Goal: Task Accomplishment & Management: Manage account settings

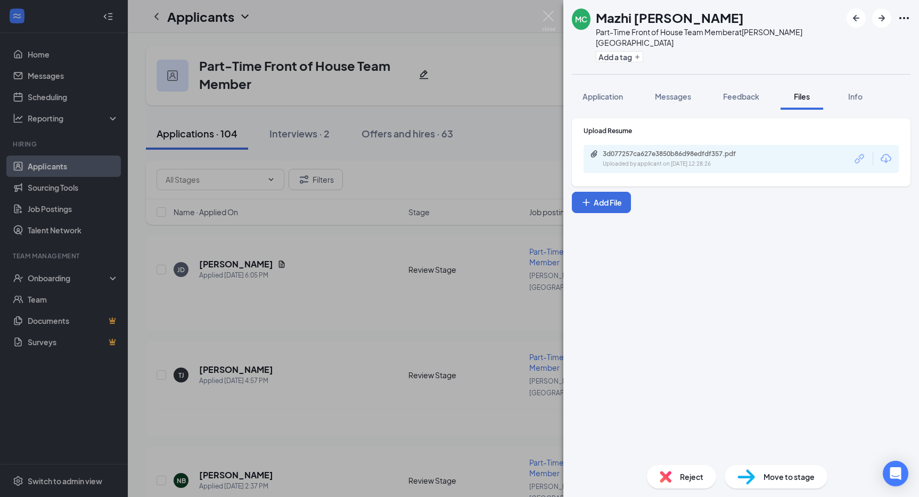
click at [457, 382] on div "MC Mazhi [PERSON_NAME] Part-Time Front of House Team Member at [PERSON_NAME][GE…" at bounding box center [459, 248] width 919 height 497
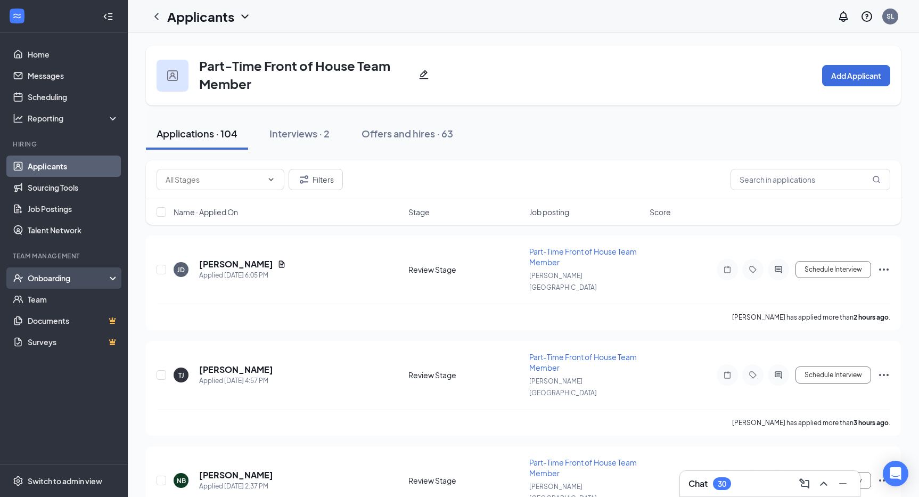
click at [54, 278] on div "Onboarding" at bounding box center [69, 277] width 82 height 11
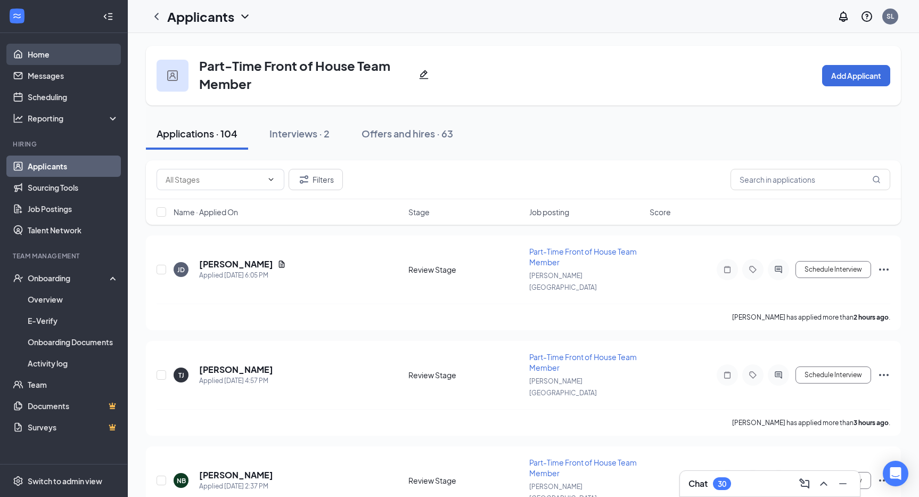
click at [64, 52] on link "Home" at bounding box center [73, 54] width 91 height 21
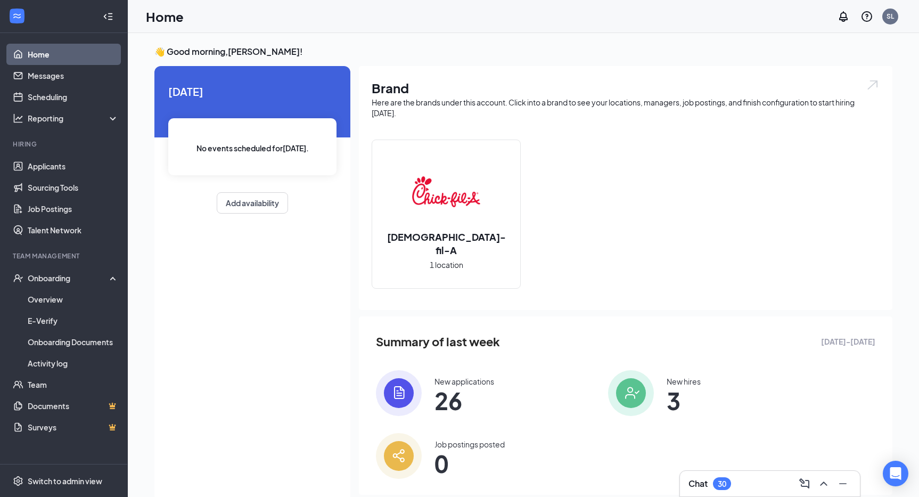
click at [15, 16] on icon "WorkstreamLogo" at bounding box center [17, 16] width 11 height 11
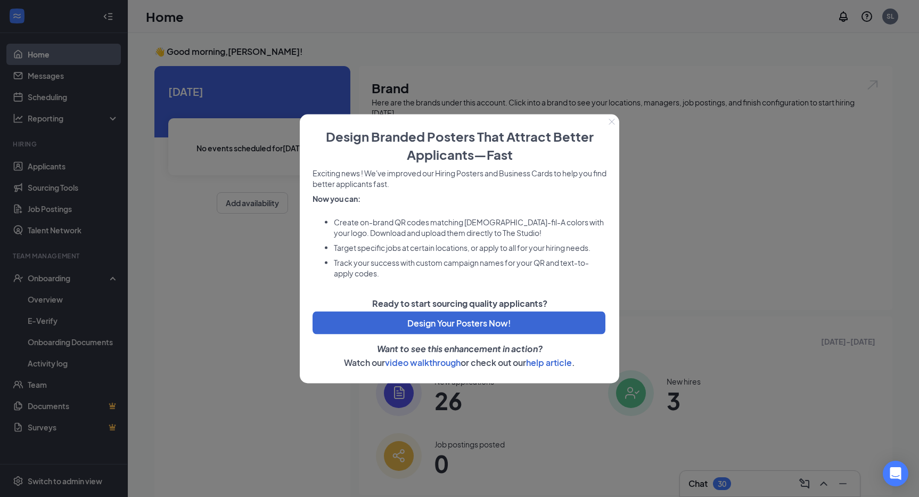
click at [101, 13] on div at bounding box center [459, 248] width 919 height 497
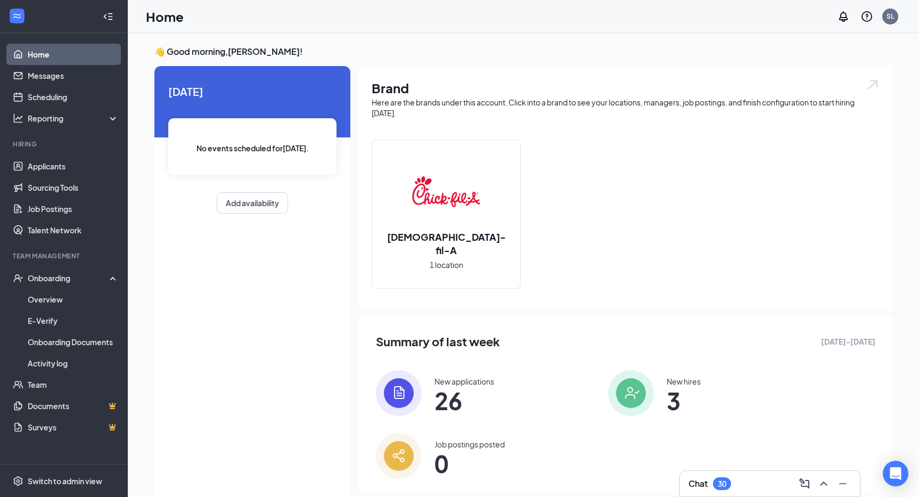
click at [105, 16] on icon "Collapse" at bounding box center [108, 16] width 11 height 11
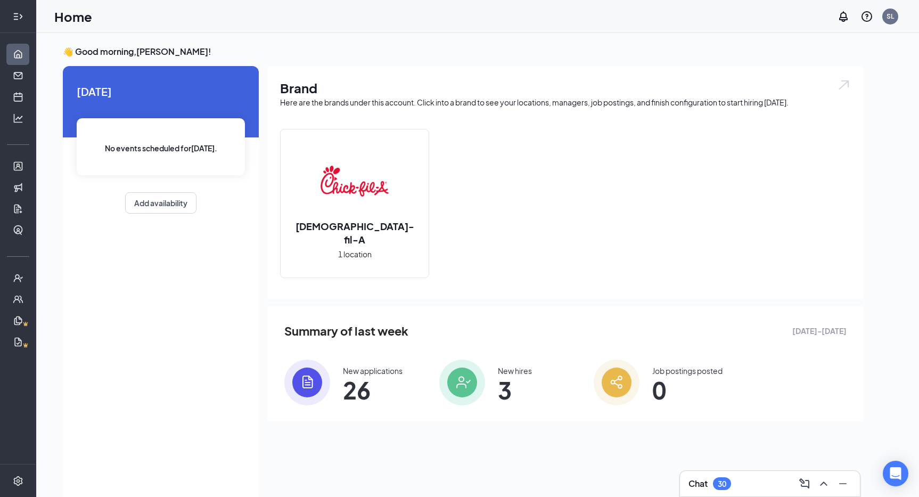
click at [21, 20] on icon "Expand" at bounding box center [18, 16] width 11 height 11
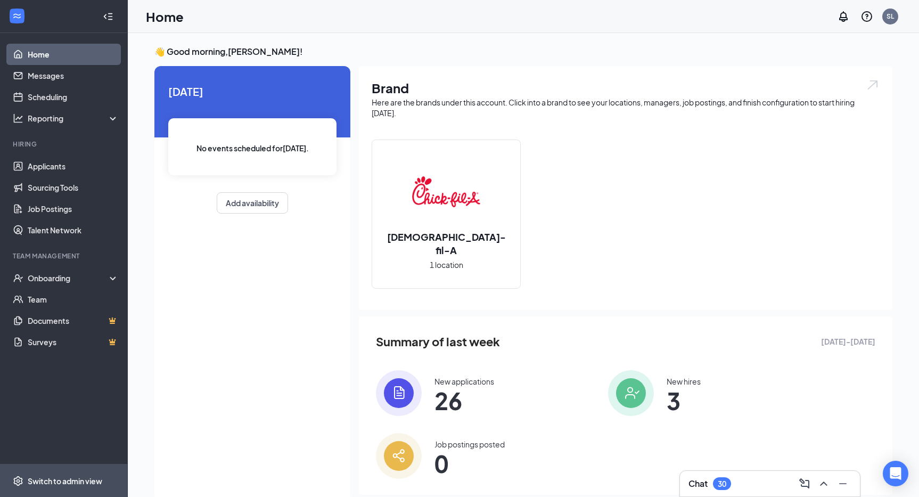
click at [53, 490] on span "Switch to admin view" at bounding box center [73, 480] width 91 height 32
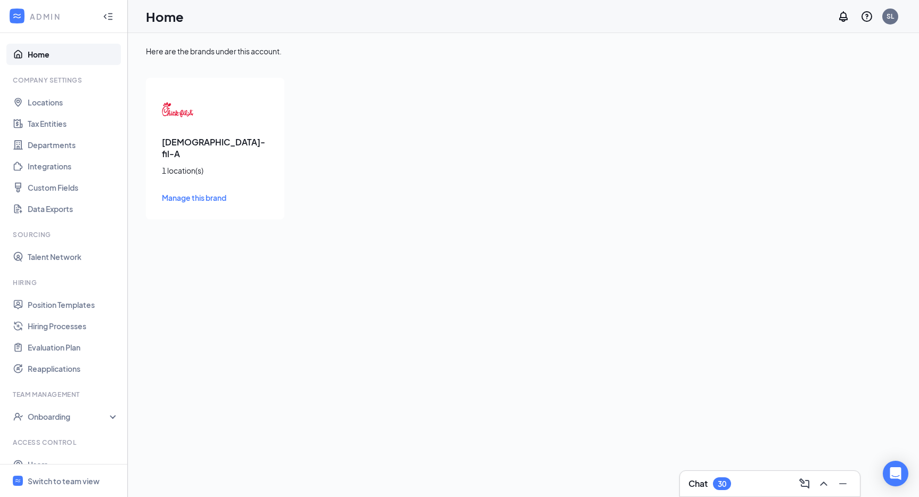
click at [194, 139] on h3 "[DEMOGRAPHIC_DATA]-fil-A" at bounding box center [215, 147] width 106 height 23
click at [183, 193] on span "Manage this brand" at bounding box center [194, 198] width 64 height 10
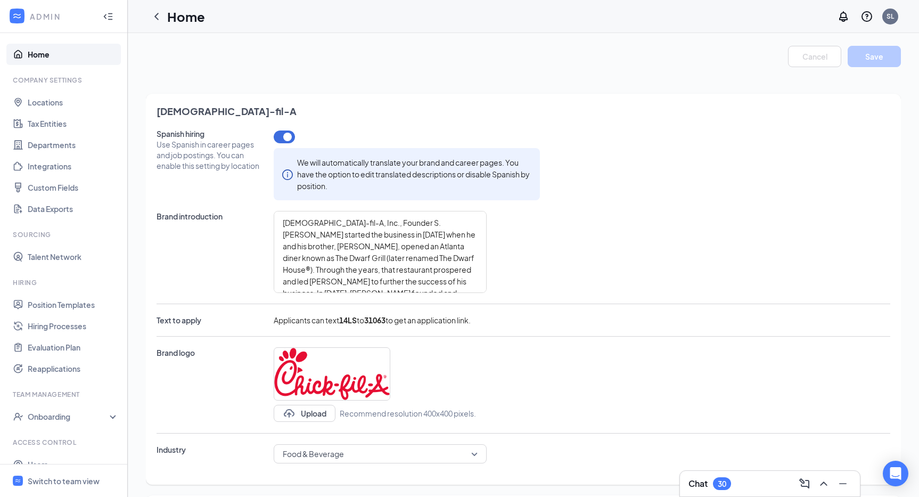
type textarea "[DEMOGRAPHIC_DATA]-fil-A, Inc., Founder S. [PERSON_NAME] started the business i…"
click at [57, 303] on link "Position Templates" at bounding box center [73, 304] width 91 height 21
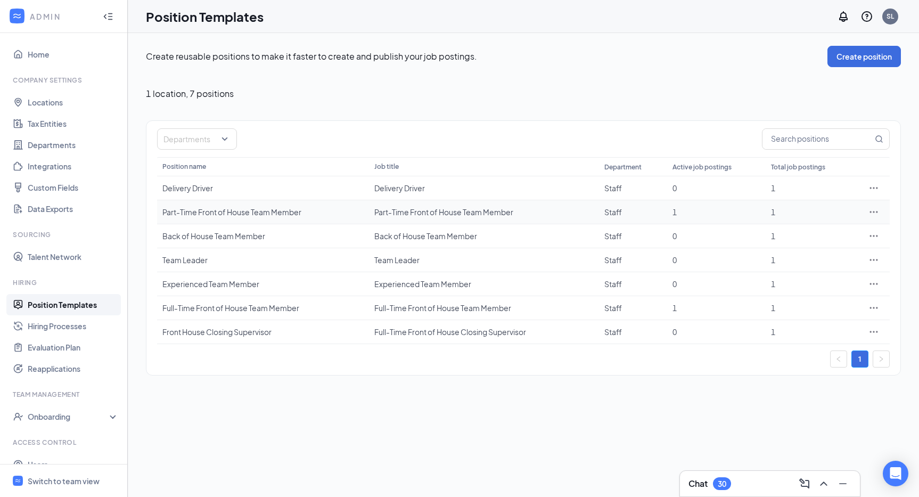
click at [182, 211] on div "Part-Time Front of House Team Member" at bounding box center [262, 211] width 201 height 11
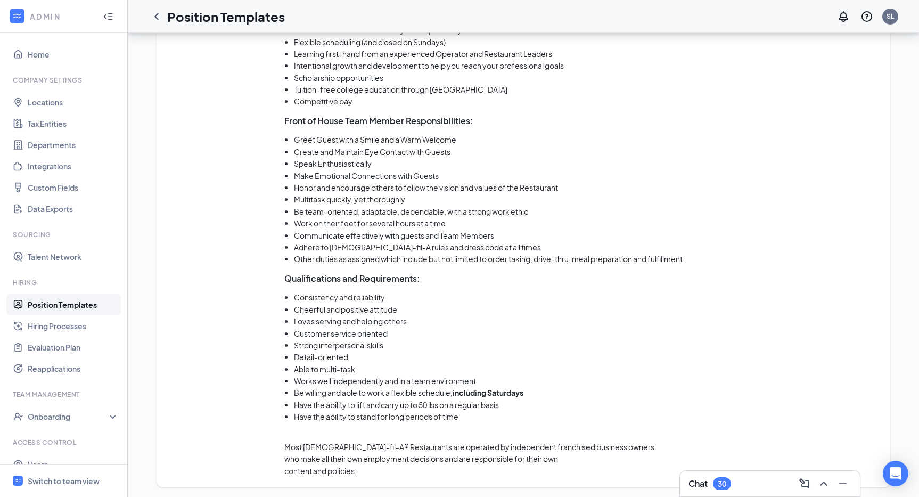
scroll to position [689, 0]
click at [53, 323] on link "Hiring Processes" at bounding box center [73, 325] width 91 height 21
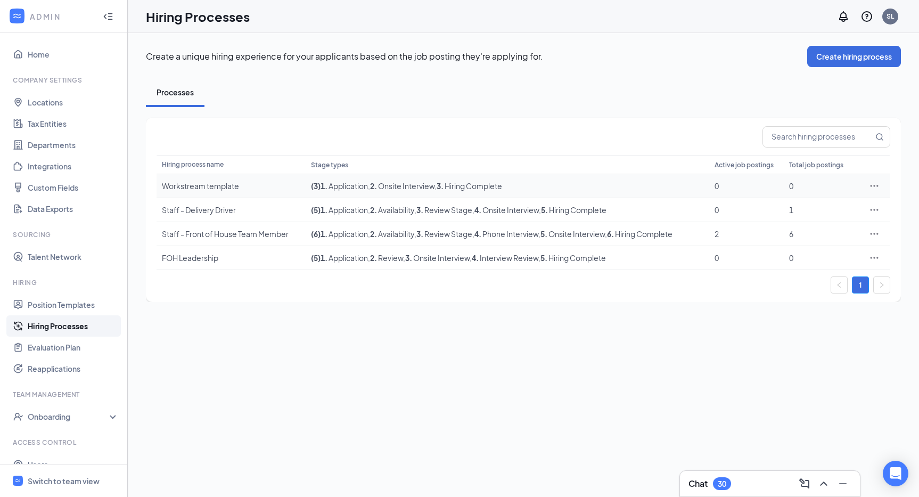
click at [220, 187] on div "Workstream template" at bounding box center [231, 185] width 138 height 11
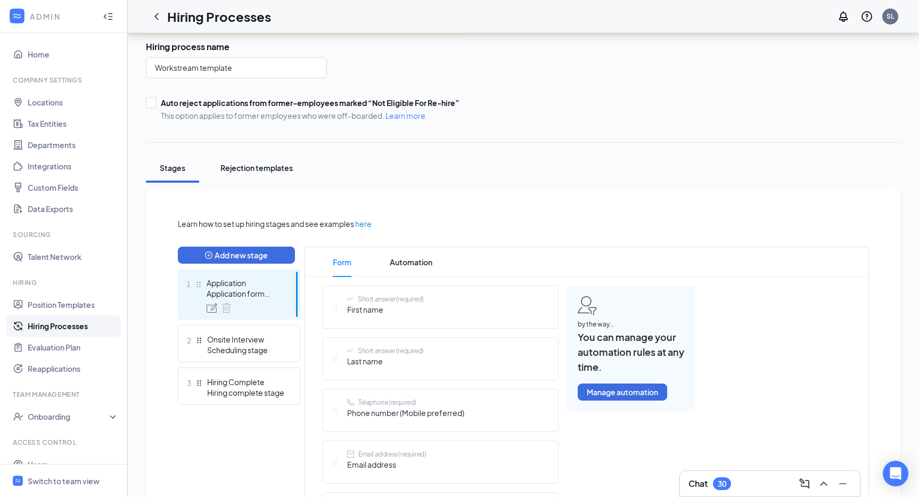
scroll to position [77, 0]
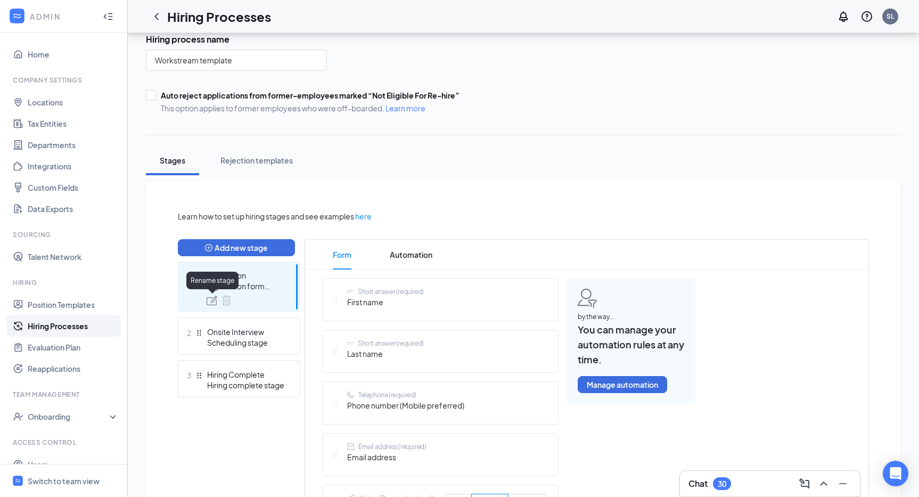
click at [210, 301] on img at bounding box center [211, 300] width 11 height 10
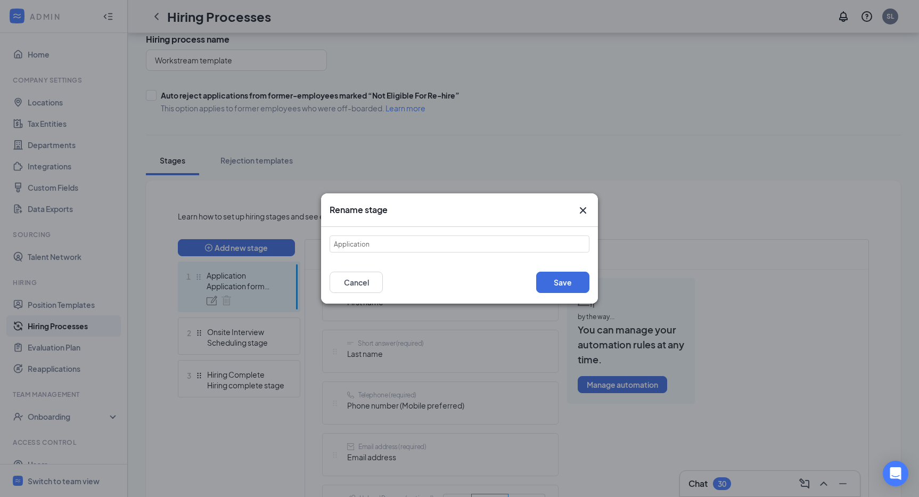
click at [582, 209] on icon "Cross" at bounding box center [582, 210] width 13 height 13
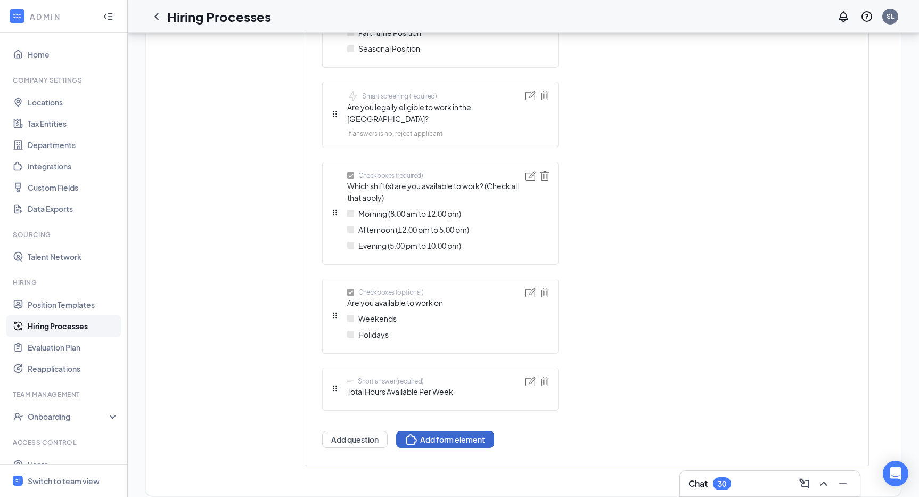
scroll to position [730, 0]
click at [440, 433] on button "Add form element" at bounding box center [445, 439] width 98 height 17
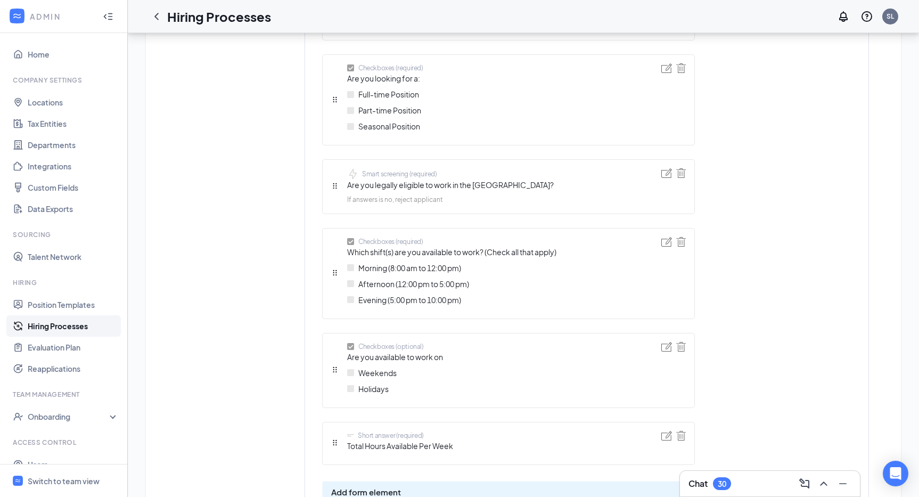
scroll to position [643, 0]
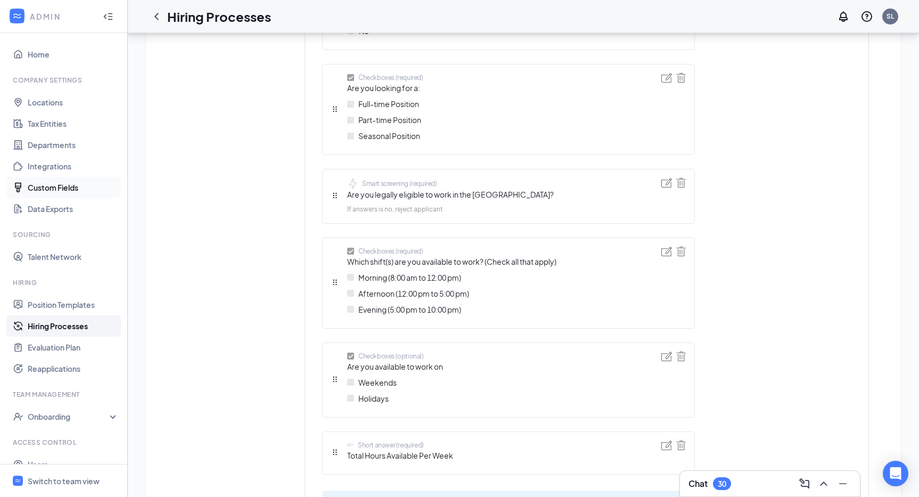
click at [42, 193] on link "Custom Fields" at bounding box center [73, 187] width 91 height 21
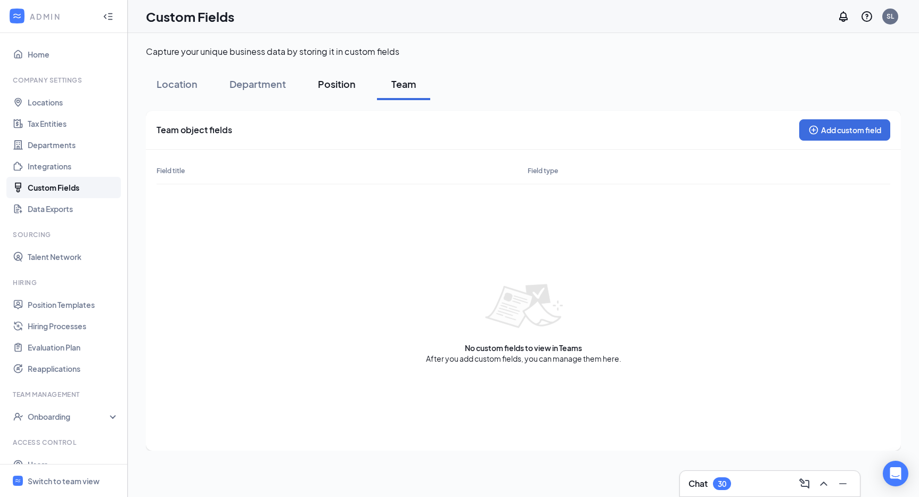
click at [328, 87] on div "Position" at bounding box center [337, 83] width 38 height 13
click at [283, 86] on div "Department" at bounding box center [257, 83] width 56 height 13
click at [51, 52] on link "Home" at bounding box center [73, 54] width 91 height 21
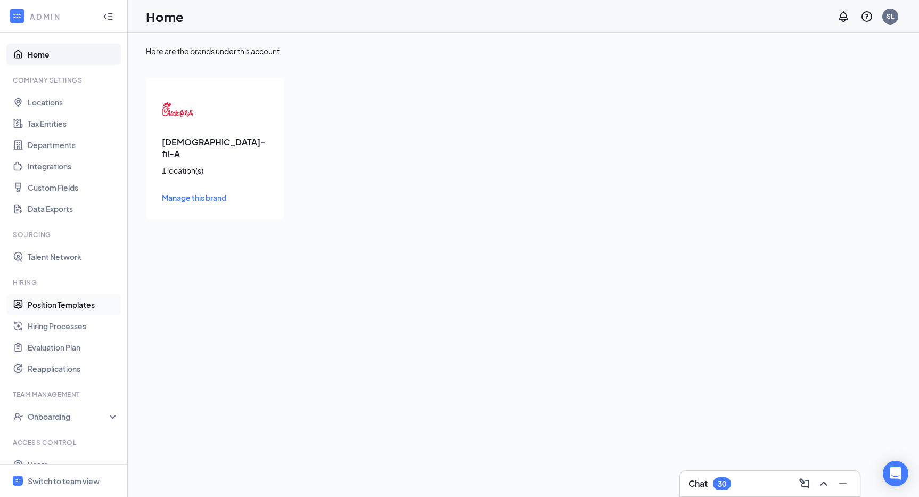
click at [51, 304] on link "Position Templates" at bounding box center [73, 304] width 91 height 21
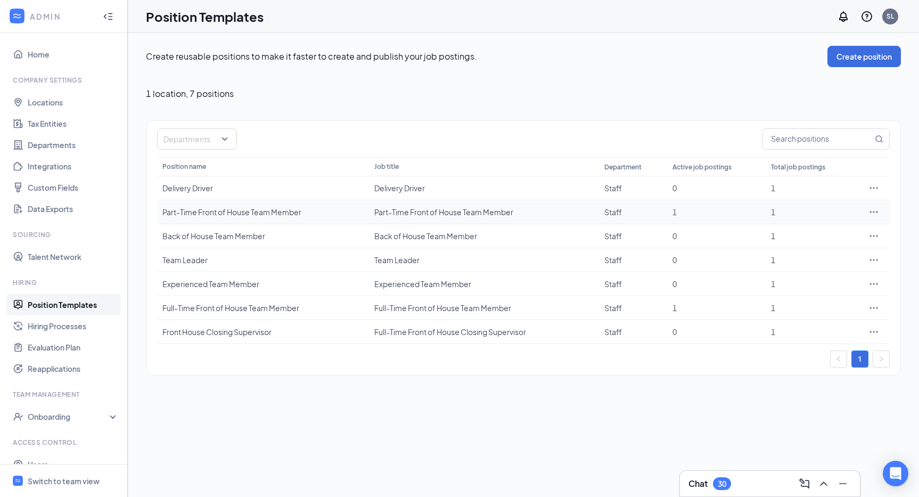
click at [876, 209] on icon "Ellipses" at bounding box center [873, 211] width 11 height 11
click at [798, 237] on span "Edit" at bounding box center [825, 234] width 92 height 12
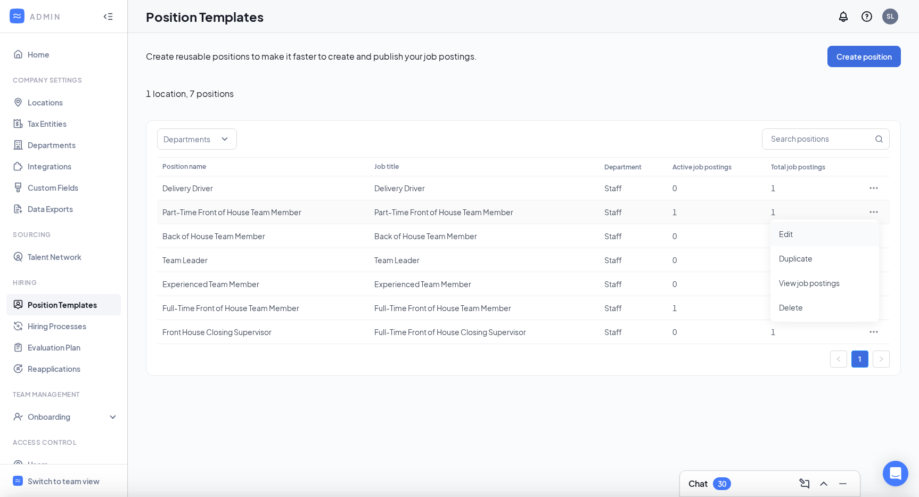
type input "Part-Time Front of House Team Member"
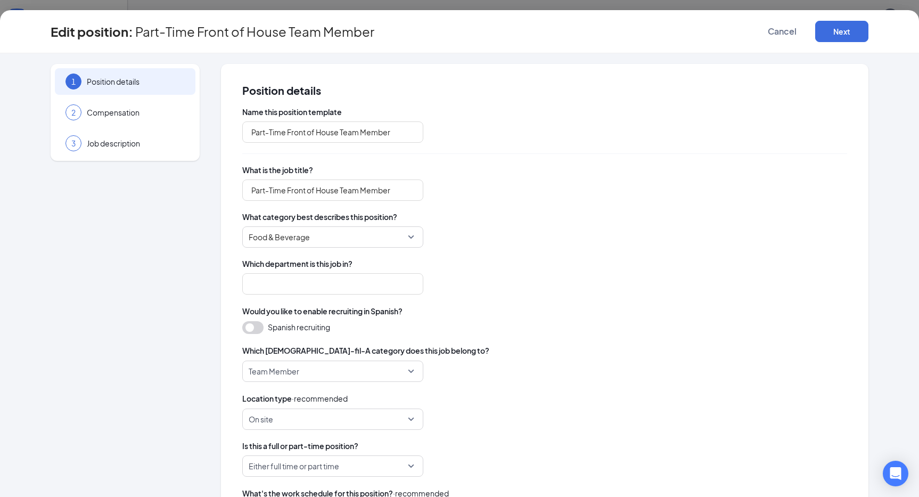
type input "Staff"
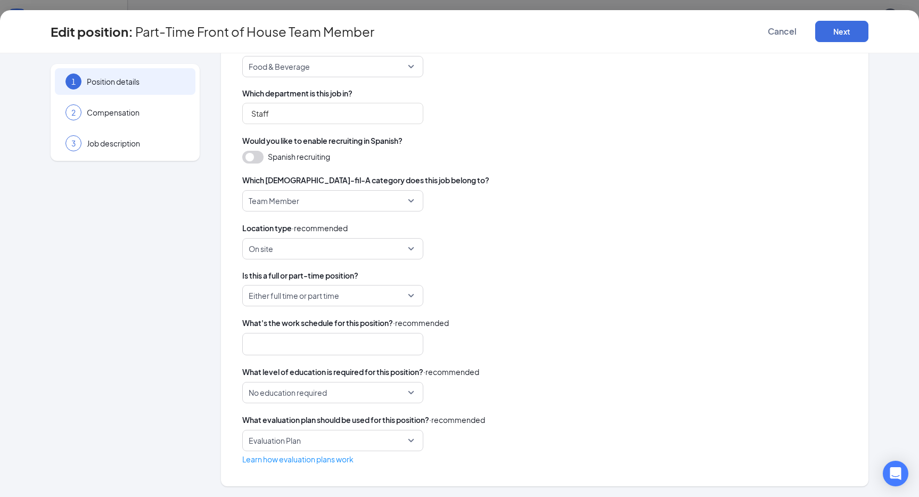
scroll to position [170, 0]
click at [120, 134] on div "3 Job description" at bounding box center [125, 143] width 140 height 27
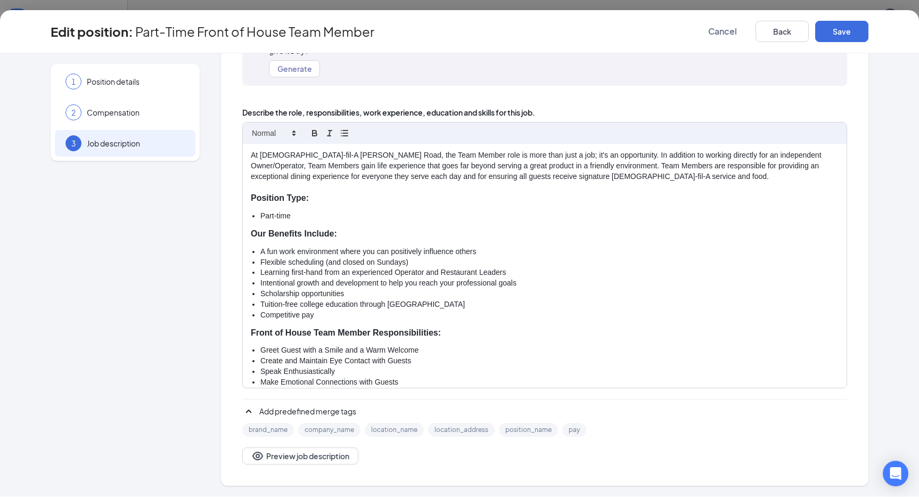
scroll to position [117, 0]
click at [120, 121] on div "2 Compensation" at bounding box center [125, 112] width 140 height 27
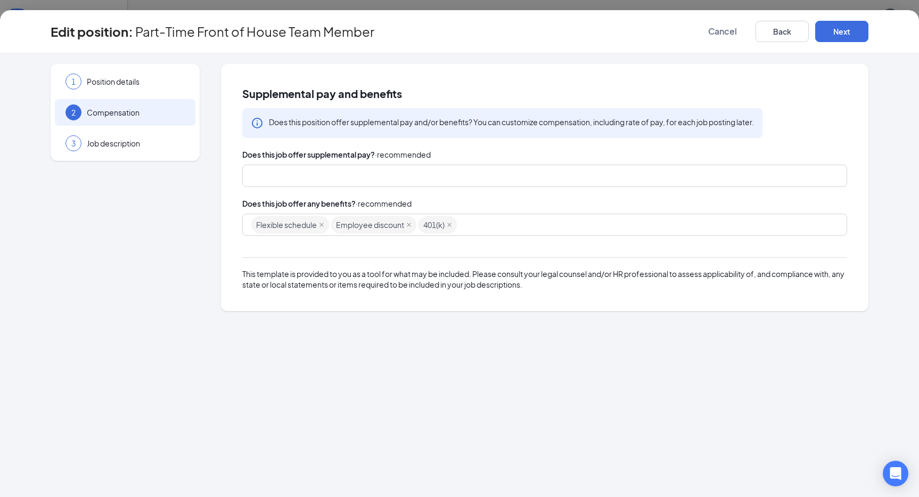
scroll to position [0, 0]
click at [729, 32] on span "Cancel" at bounding box center [722, 31] width 29 height 11
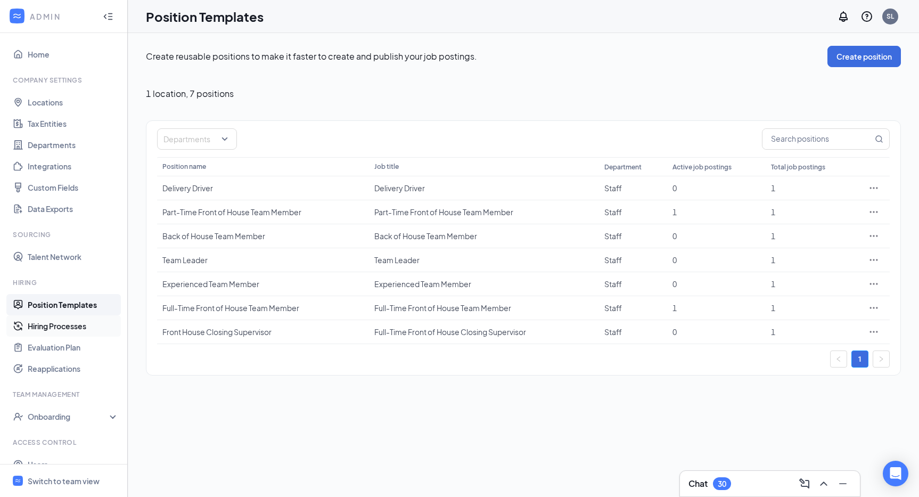
click at [39, 325] on link "Hiring Processes" at bounding box center [73, 325] width 91 height 21
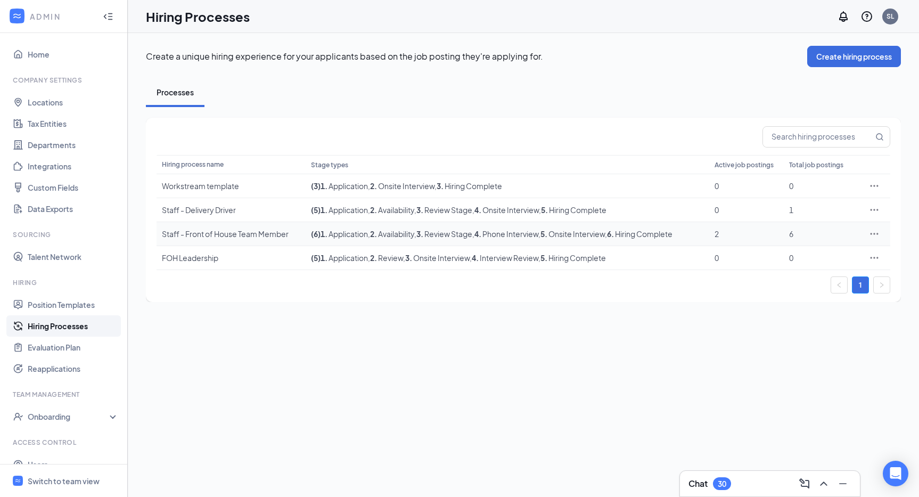
click at [876, 233] on icon "Ellipses" at bounding box center [874, 233] width 11 height 11
click at [796, 255] on span "Edit" at bounding box center [825, 256] width 92 height 12
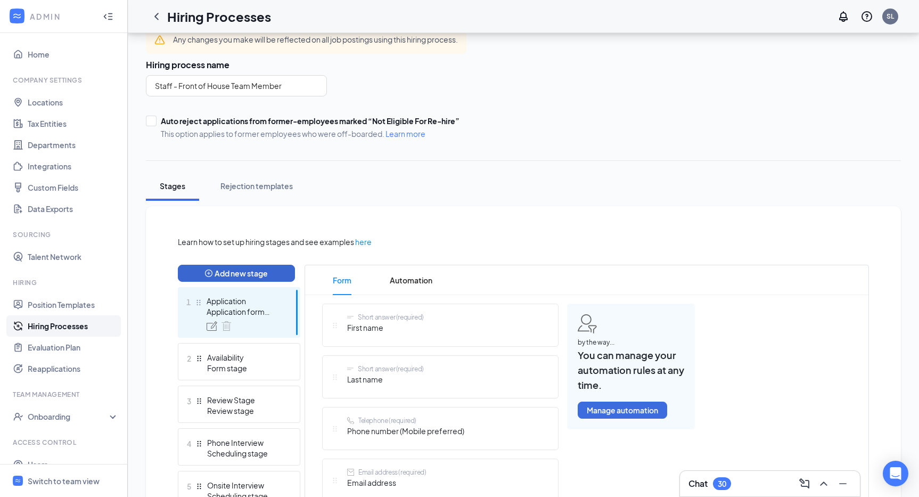
scroll to position [57, 0]
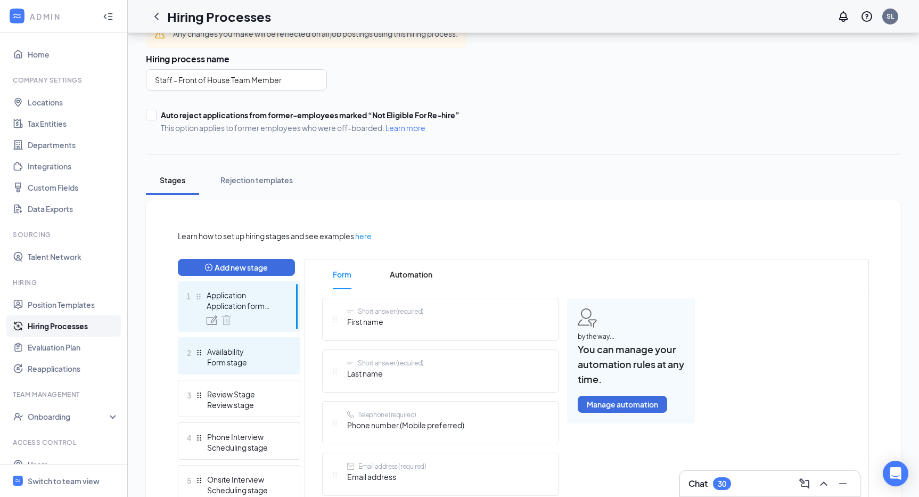
click at [239, 351] on div "Availability" at bounding box center [246, 351] width 78 height 11
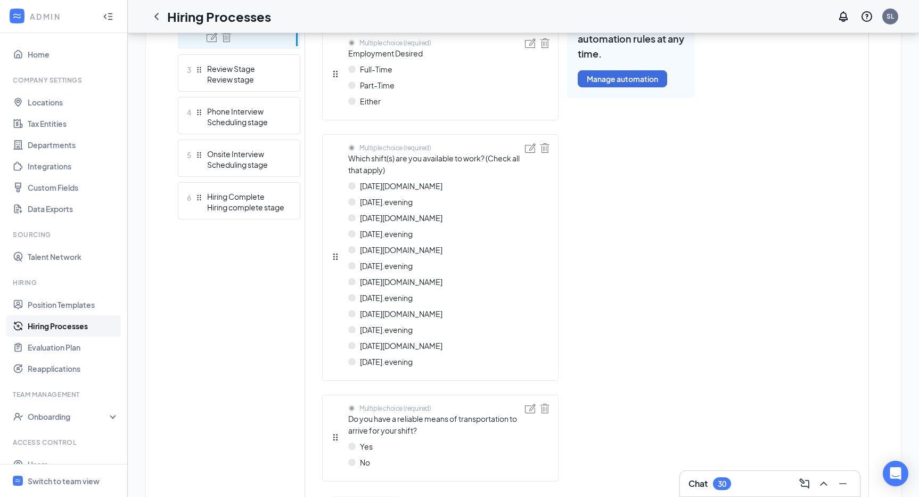
scroll to position [385, 0]
click at [354, 186] on img at bounding box center [351, 183] width 7 height 7
click at [352, 200] on img at bounding box center [351, 199] width 7 height 7
click at [349, 220] on div "[DATE][DOMAIN_NAME]" at bounding box center [436, 216] width 177 height 12
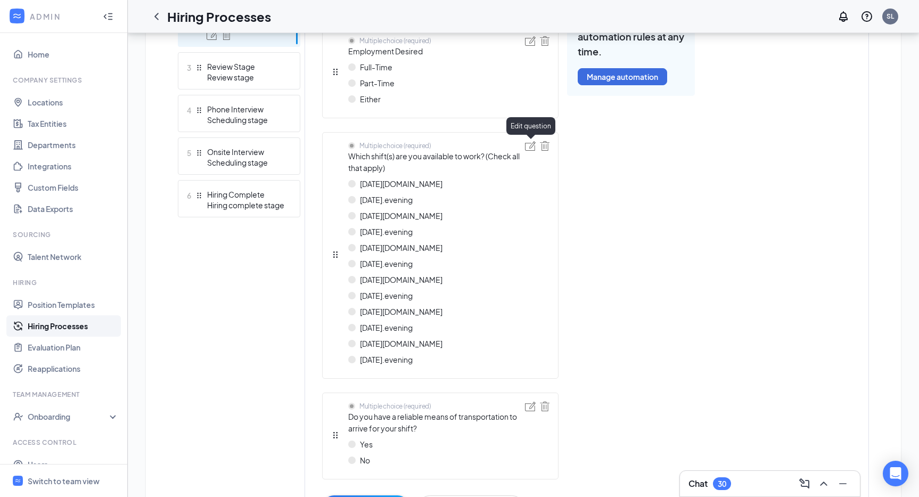
click at [528, 147] on img at bounding box center [530, 146] width 11 height 10
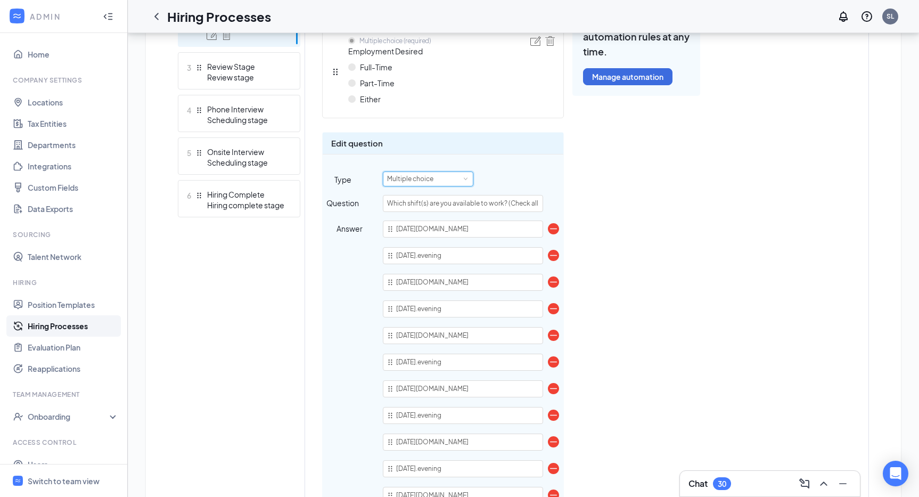
click at [469, 179] on div "Multiple choice" at bounding box center [428, 178] width 90 height 15
click at [428, 283] on li "Checkboxes" at bounding box center [427, 284] width 90 height 18
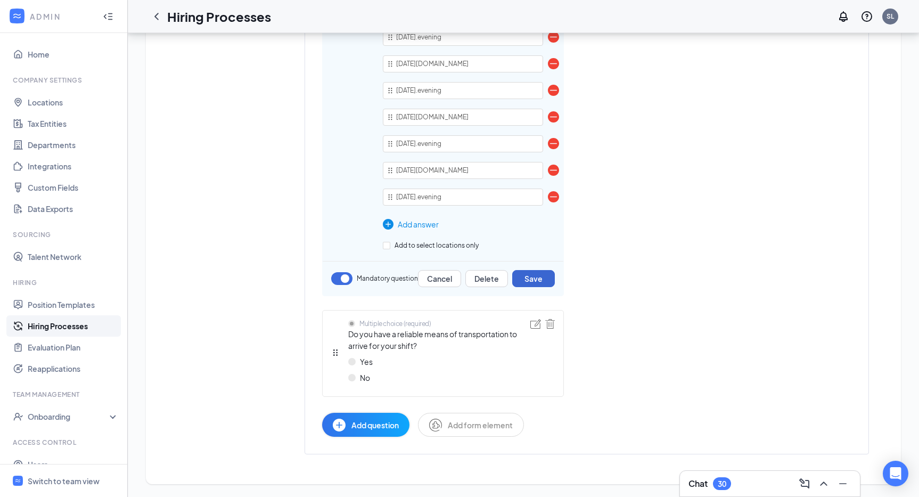
scroll to position [709, 0]
click at [542, 277] on button "Save" at bounding box center [533, 278] width 43 height 17
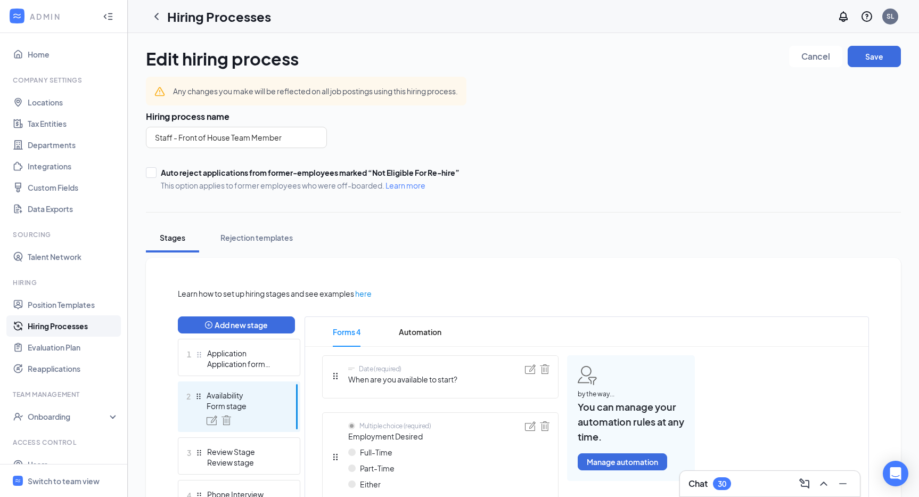
scroll to position [0, 0]
click at [873, 57] on button "Save" at bounding box center [873, 56] width 53 height 21
click at [35, 53] on link "Home" at bounding box center [73, 54] width 91 height 21
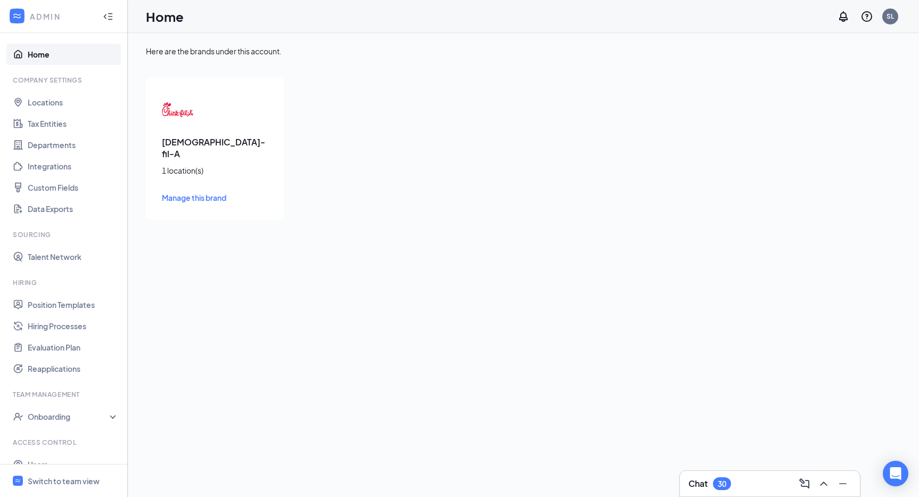
click at [20, 16] on icon "WorkstreamLogo" at bounding box center [17, 16] width 11 height 11
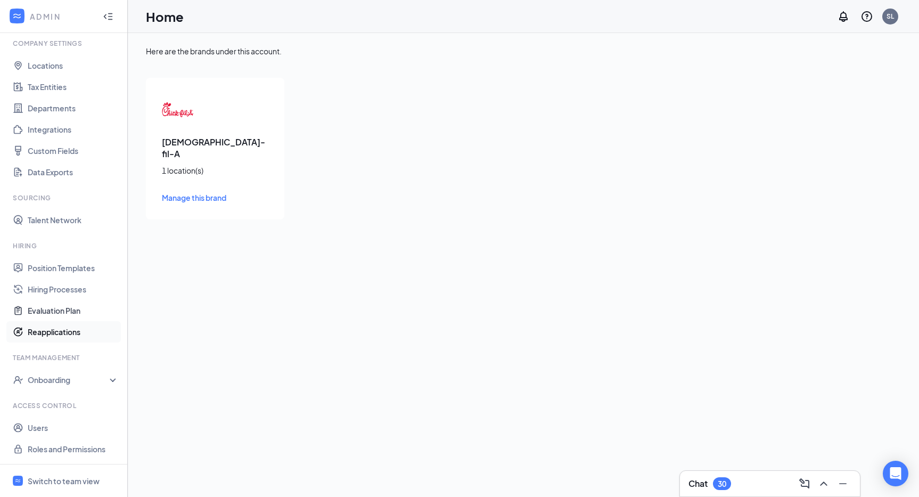
scroll to position [37, 0]
click at [52, 481] on div "Switch to team view" at bounding box center [64, 480] width 72 height 11
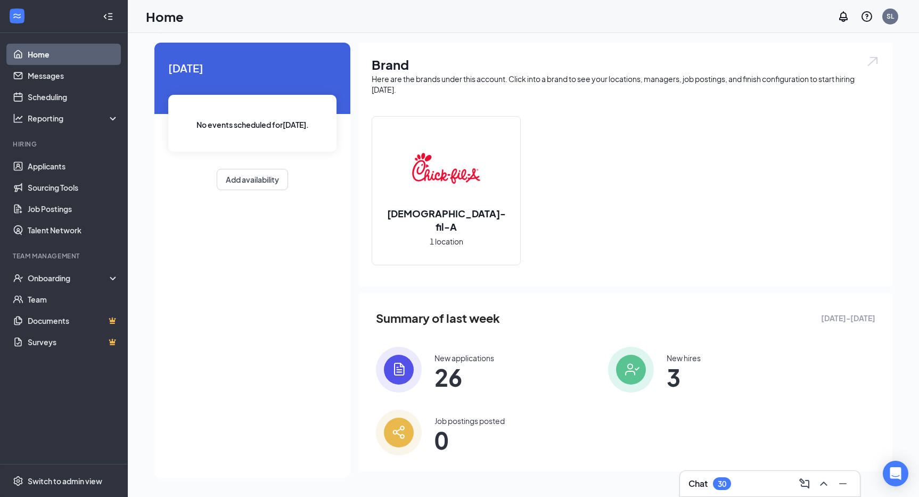
scroll to position [23, 0]
click at [406, 374] on img at bounding box center [399, 370] width 46 height 46
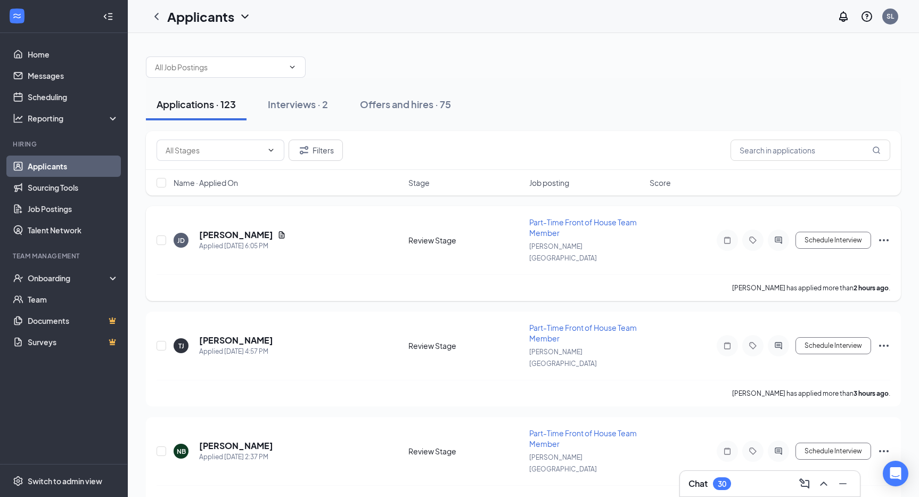
click at [548, 224] on span "Part-Time Front of House Team Member" at bounding box center [583, 227] width 108 height 20
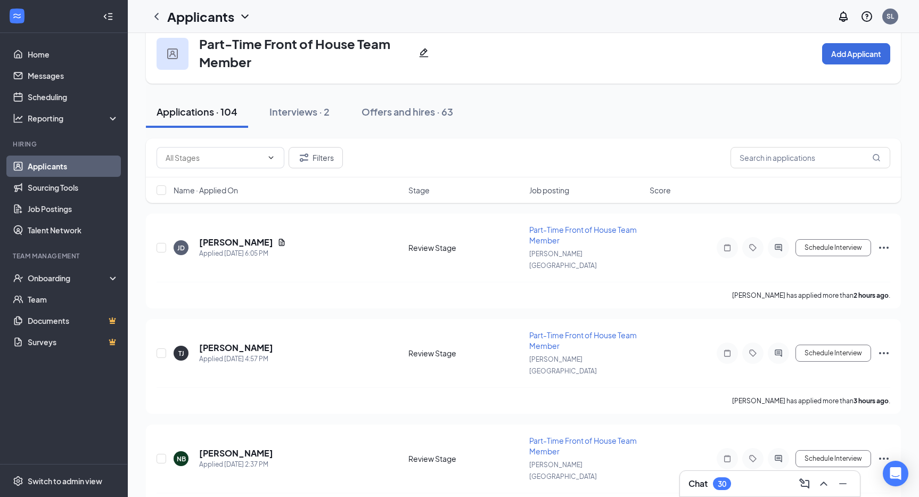
scroll to position [23, 0]
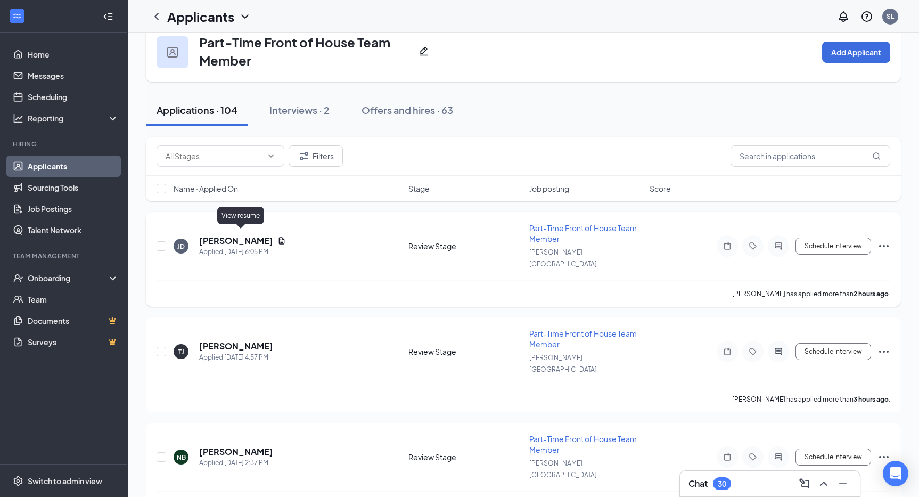
click at [279, 237] on icon "Document" at bounding box center [282, 240] width 6 height 7
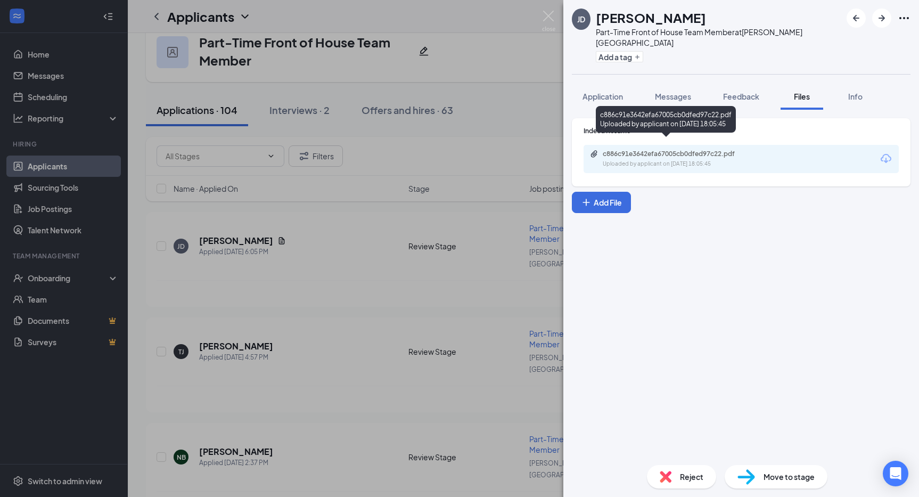
click at [718, 160] on div "Uploaded by applicant on [DATE] 18:05:45" at bounding box center [682, 164] width 160 height 9
click at [600, 92] on span "Application" at bounding box center [602, 97] width 40 height 10
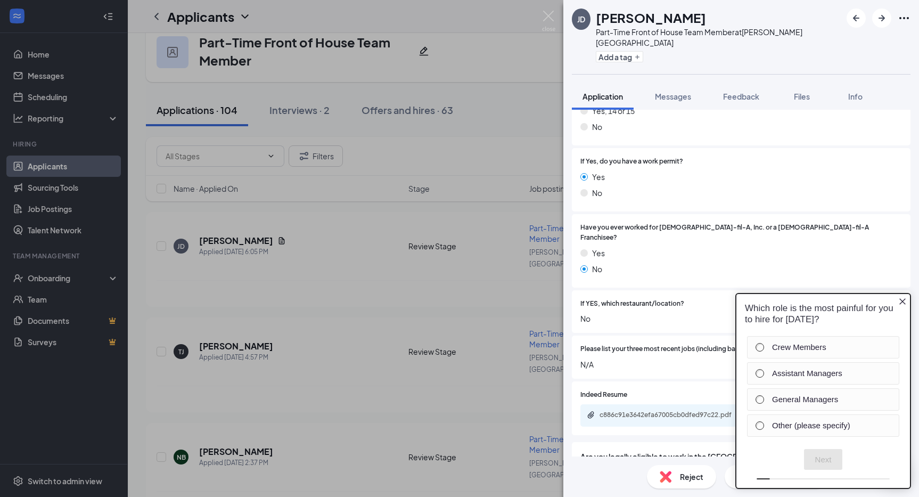
scroll to position [204, 0]
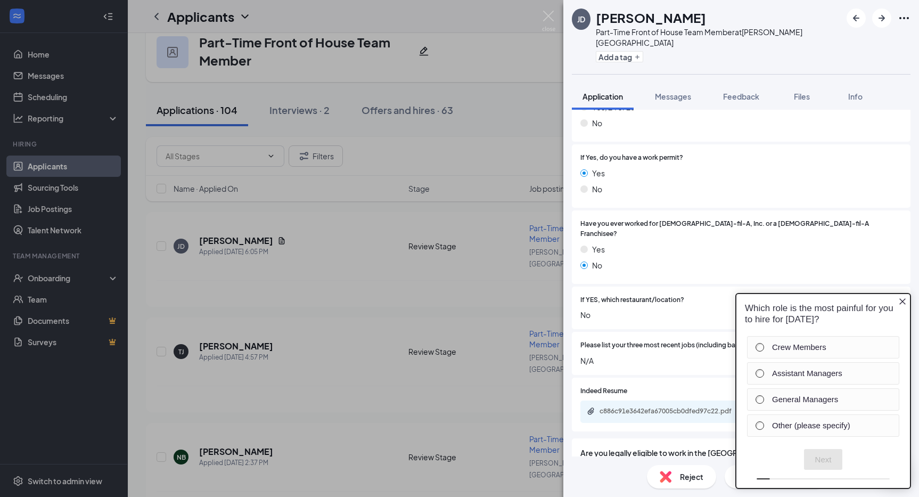
click at [900, 300] on icon "Close button" at bounding box center [902, 301] width 9 height 9
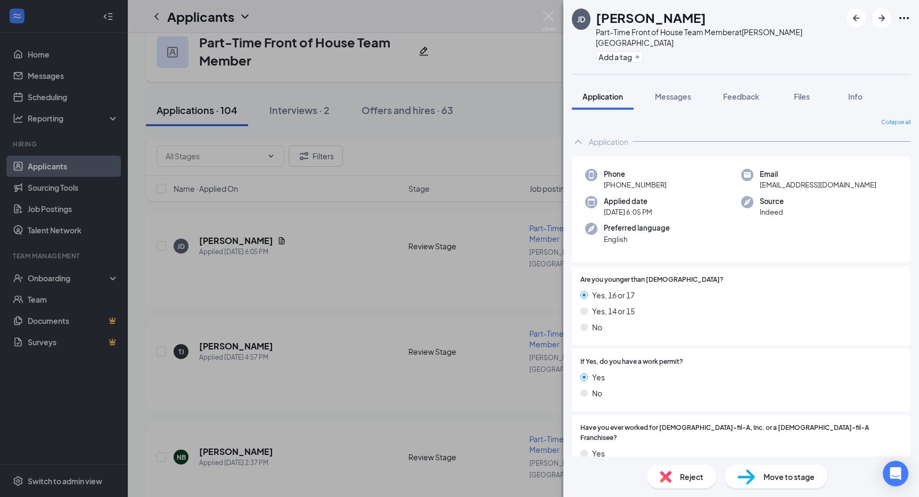
scroll to position [0, 0]
click at [330, 325] on div "[PERSON_NAME] Day Part-Time Front of House Team Member at [PERSON_NAME][GEOGRAP…" at bounding box center [459, 248] width 919 height 497
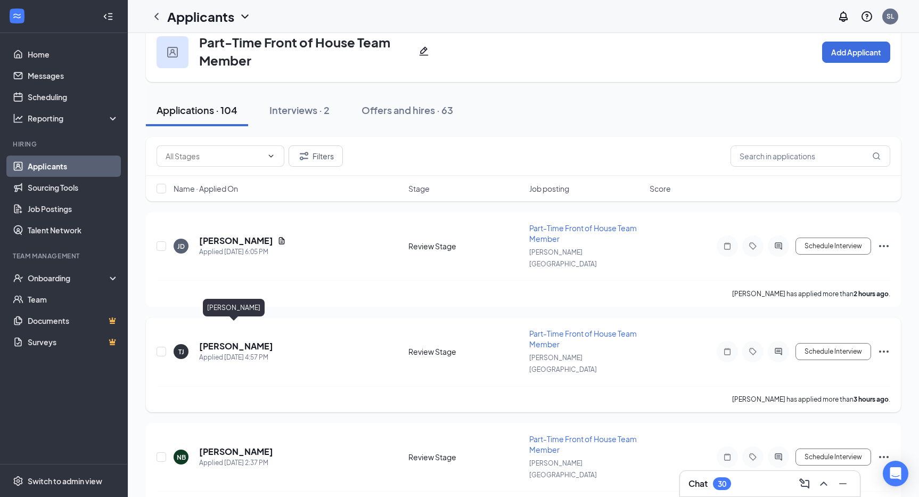
click at [205, 340] on h5 "[PERSON_NAME]" at bounding box center [236, 346] width 74 height 12
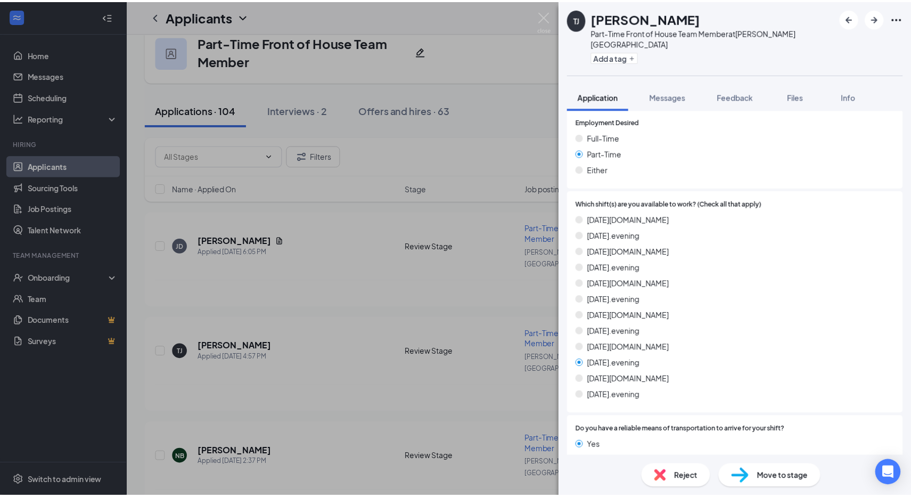
scroll to position [656, 0]
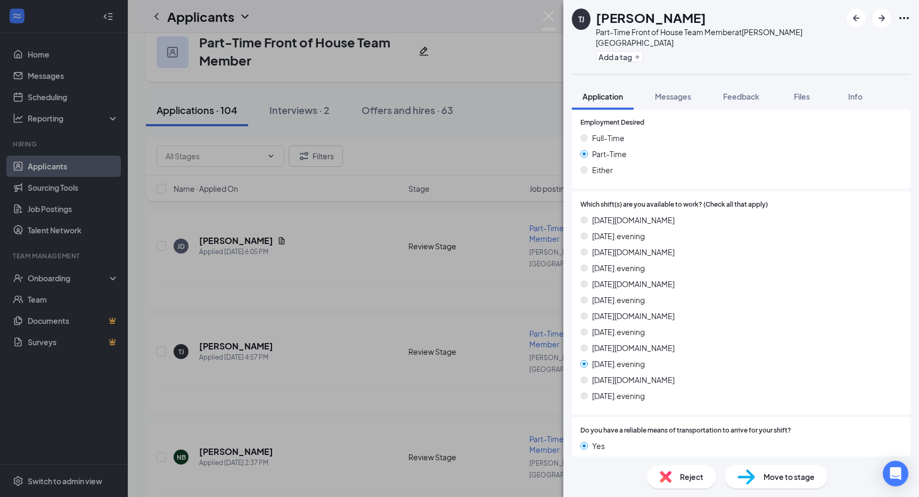
click at [321, 353] on div "[PERSON_NAME] Part-Time Front of House Team Member at [PERSON_NAME][GEOGRAPHIC_…" at bounding box center [459, 248] width 919 height 497
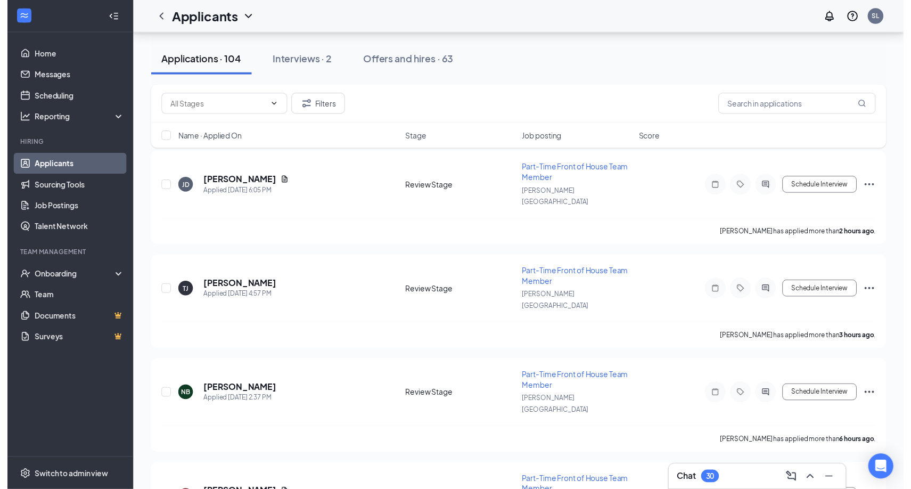
scroll to position [86, 0]
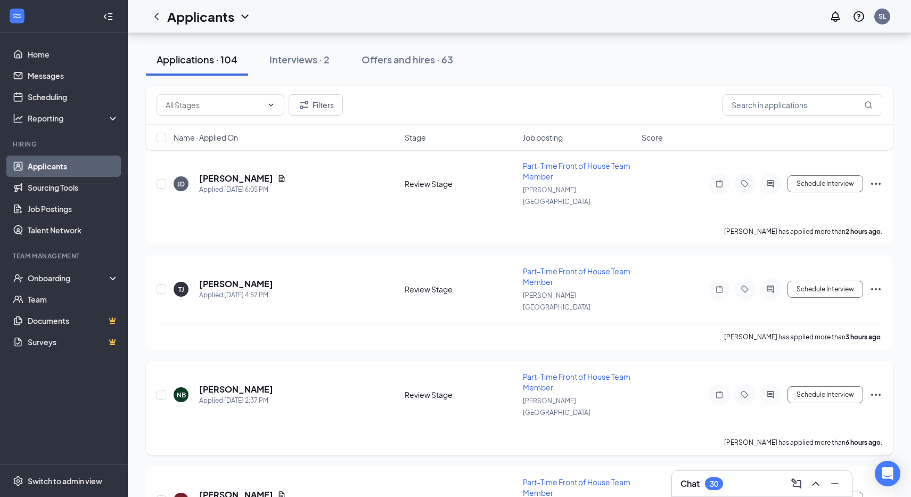
click at [321, 371] on div "NB [PERSON_NAME] Applied [DATE] 2:37 PM Review Stage Part-Time Front of House T…" at bounding box center [518, 399] width 725 height 57
